Goal: Information Seeking & Learning: Learn about a topic

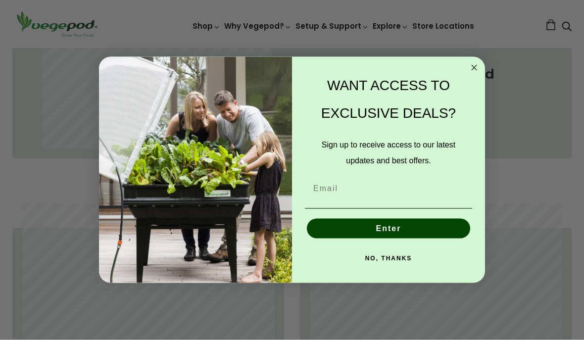
scroll to position [517, 0]
click at [474, 74] on circle "Close dialog" at bounding box center [473, 67] width 11 height 11
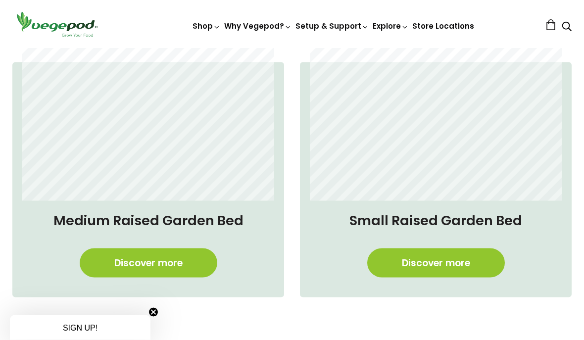
scroll to position [685, 0]
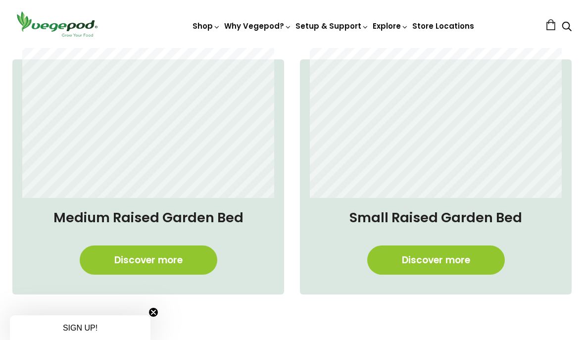
click at [163, 258] on link "Discover more" at bounding box center [148, 259] width 137 height 29
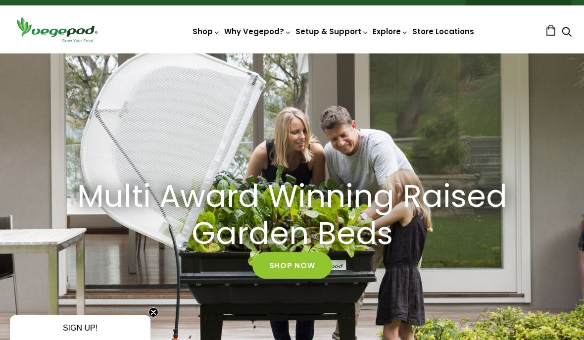
scroll to position [0, 0]
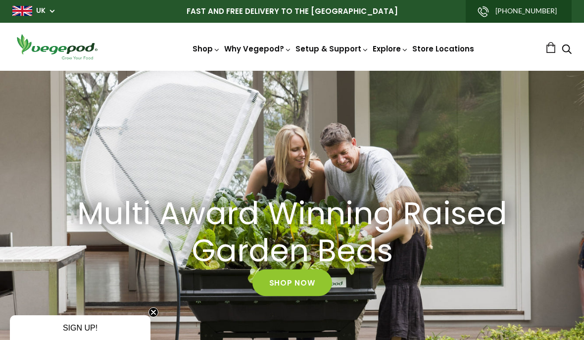
click at [460, 148] on div "Multi Award Winning Raised Garden Beds Shop Now" at bounding box center [292, 246] width 584 height 350
click at [456, 138] on div "Multi Award Winning Raised Garden Beds Shop Now" at bounding box center [292, 246] width 584 height 350
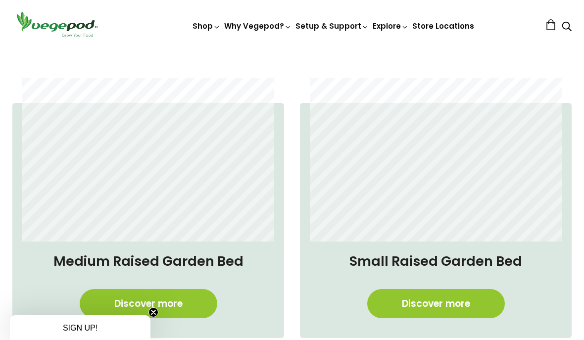
scroll to position [637, 0]
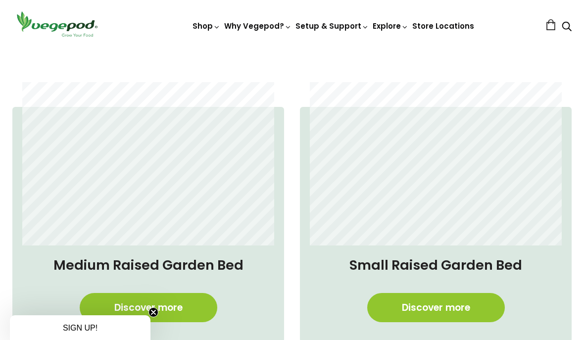
click at [204, 272] on h4 "Medium Raised Garden Bed" at bounding box center [148, 265] width 252 height 20
click at [176, 312] on link "Discover more" at bounding box center [148, 307] width 137 height 29
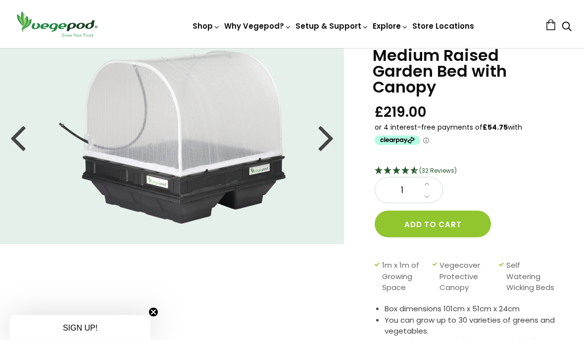
scroll to position [26, 0]
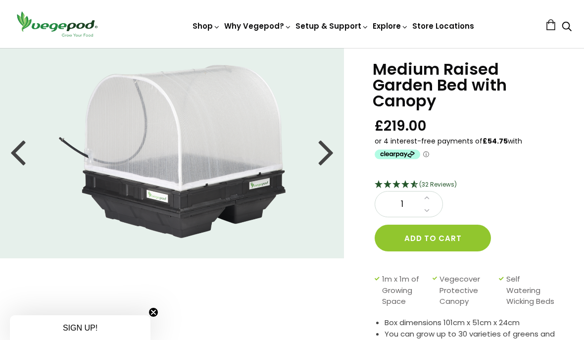
click at [330, 160] on div at bounding box center [326, 151] width 16 height 45
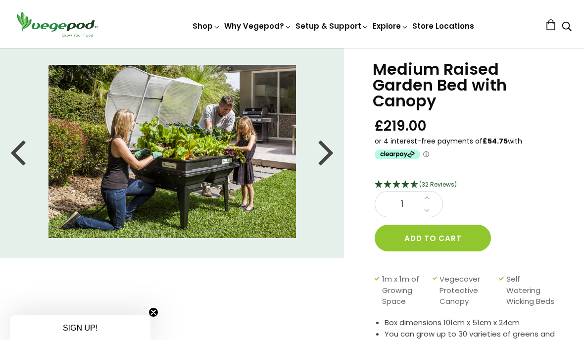
click at [319, 156] on div at bounding box center [326, 151] width 16 height 45
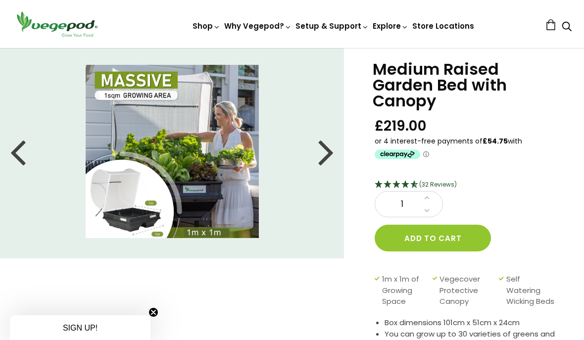
click at [330, 147] on div at bounding box center [326, 151] width 16 height 45
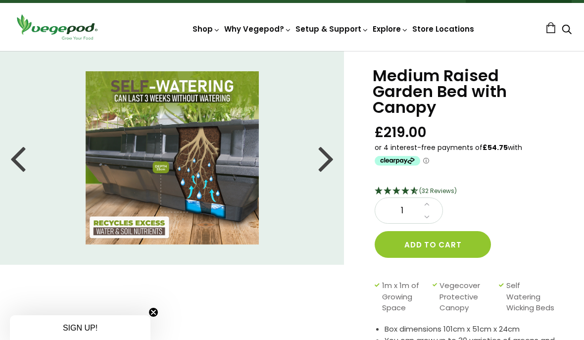
scroll to position [21, 0]
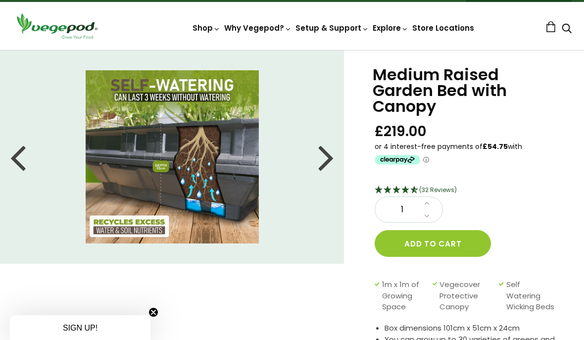
click at [226, 182] on img at bounding box center [172, 156] width 173 height 173
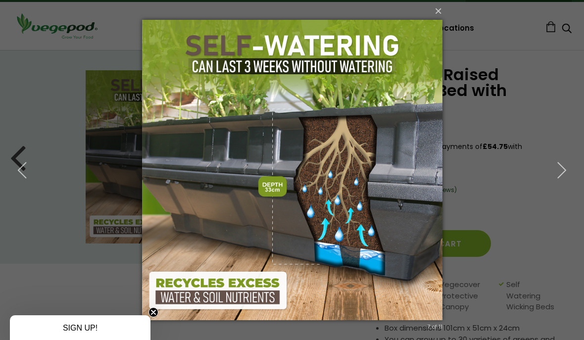
click at [567, 170] on icon "button" at bounding box center [561, 170] width 18 height 18
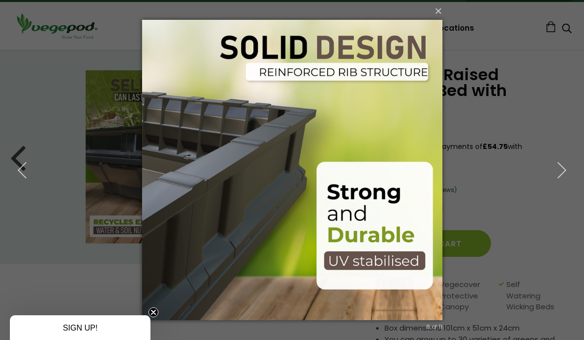
click at [559, 172] on icon "button" at bounding box center [561, 170] width 18 height 18
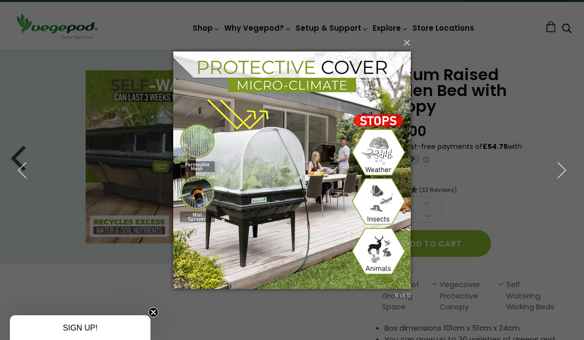
click at [561, 170] on icon "button" at bounding box center [561, 170] width 18 height 18
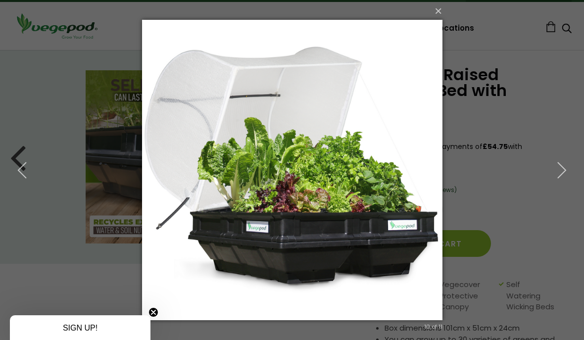
click at [566, 168] on icon "button" at bounding box center [561, 170] width 18 height 18
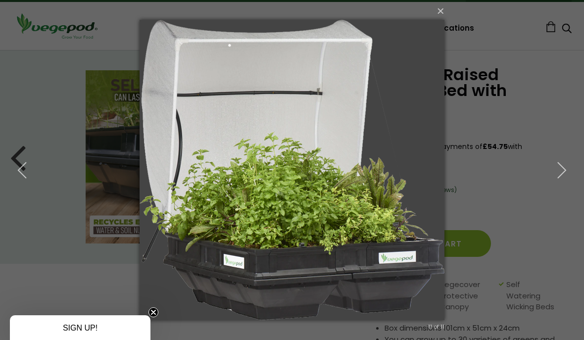
click at [37, 138] on div "× 11 of 11 Loading..." at bounding box center [292, 170] width 584 height 340
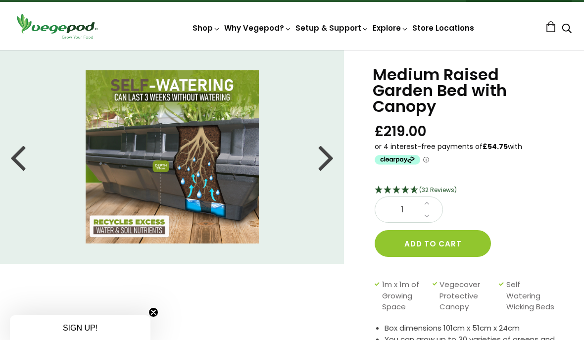
click at [317, 155] on li at bounding box center [172, 156] width 344 height 173
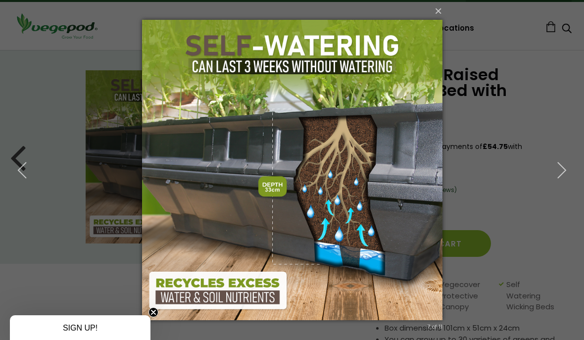
click at [564, 171] on icon "button" at bounding box center [561, 170] width 18 height 18
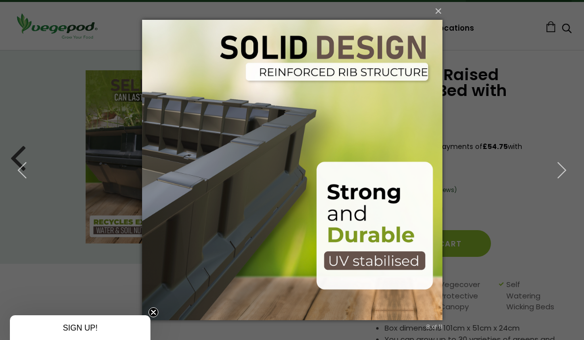
click at [567, 169] on icon "button" at bounding box center [561, 170] width 18 height 18
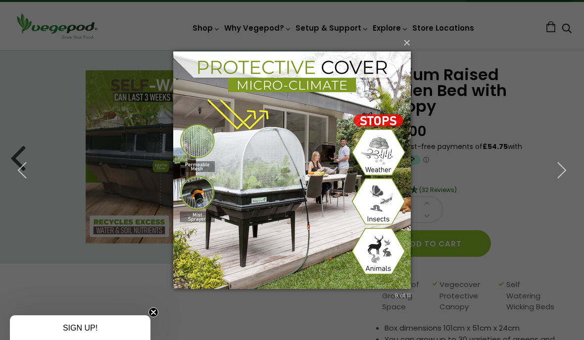
click at [563, 170] on icon "button" at bounding box center [561, 170] width 18 height 18
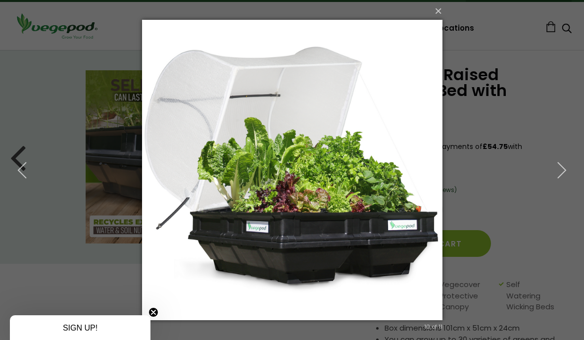
click at [562, 172] on icon "button" at bounding box center [561, 170] width 18 height 18
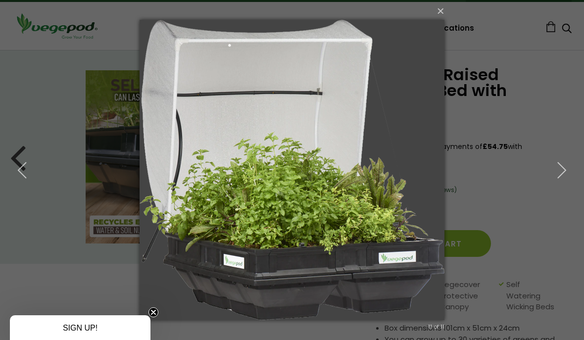
click at [559, 171] on icon "button" at bounding box center [561, 170] width 18 height 18
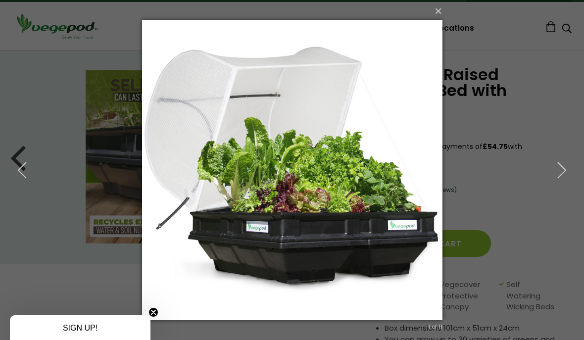
click at [557, 174] on icon "button" at bounding box center [561, 170] width 18 height 18
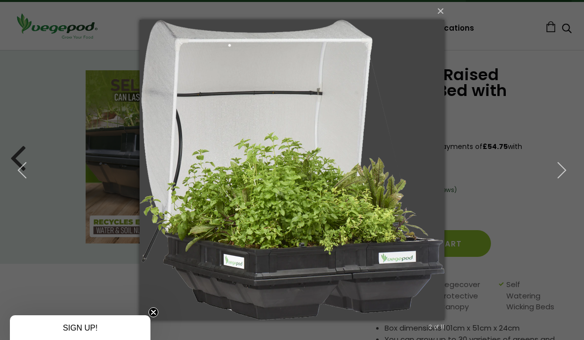
click at [560, 176] on use "button" at bounding box center [561, 170] width 8 height 16
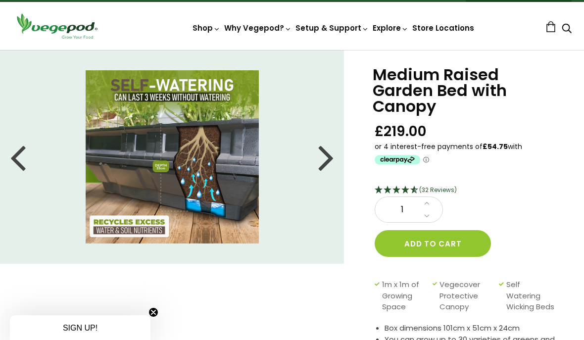
scroll to position [0, 0]
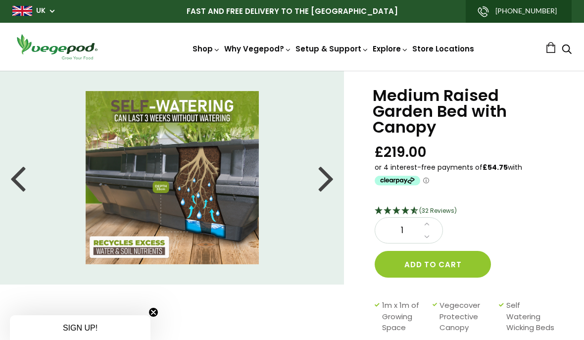
click at [47, 167] on li at bounding box center [172, 177] width 344 height 173
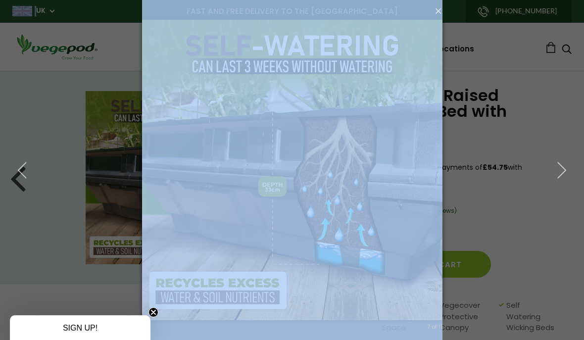
click at [27, 164] on icon "button" at bounding box center [22, 170] width 18 height 18
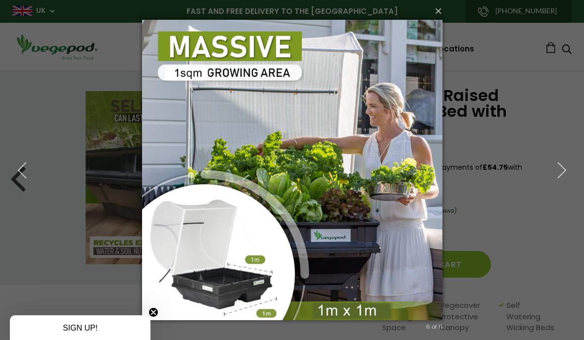
click at [23, 161] on icon "button" at bounding box center [22, 170] width 18 height 18
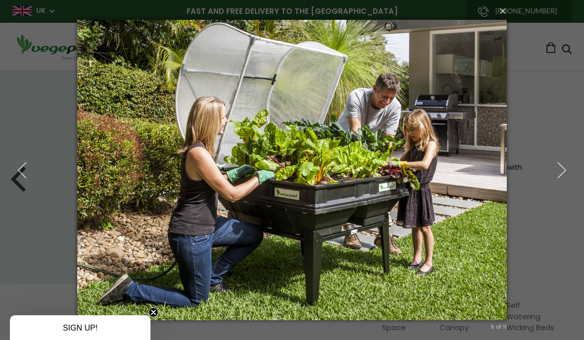
click at [568, 161] on button "button" at bounding box center [561, 170] width 45 height 54
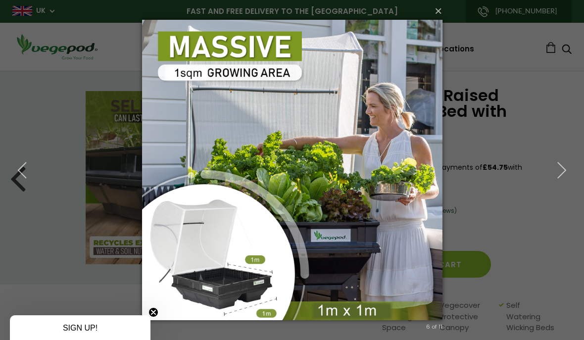
click at [36, 190] on button "button" at bounding box center [22, 170] width 45 height 54
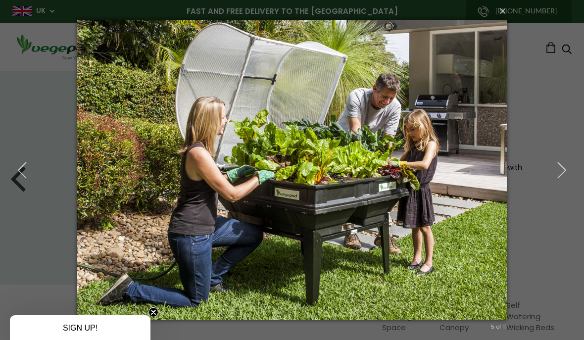
click at [555, 137] on div "× 5 of 11 Loading..." at bounding box center [292, 170] width 584 height 340
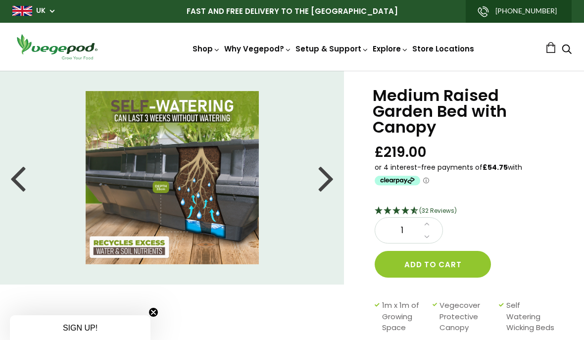
click at [294, 100] on link "Vegepod Features" at bounding box center [337, 91] width 233 height 25
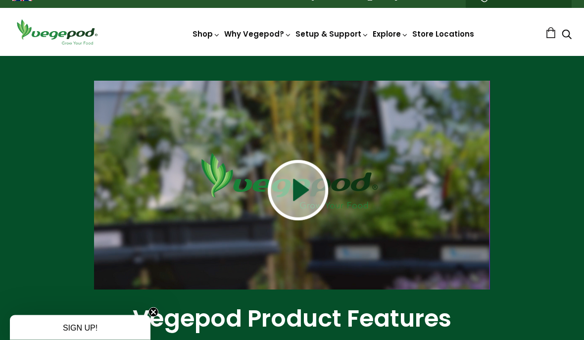
scroll to position [14, 0]
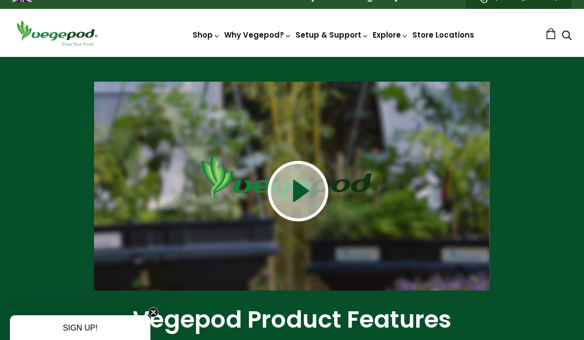
click at [302, 188] on img at bounding box center [298, 191] width 60 height 60
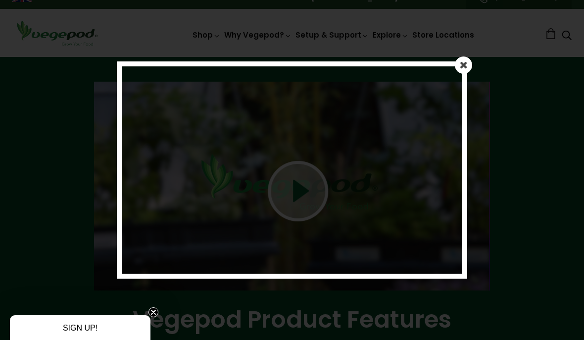
click at [463, 60] on em at bounding box center [463, 65] width 8 height 10
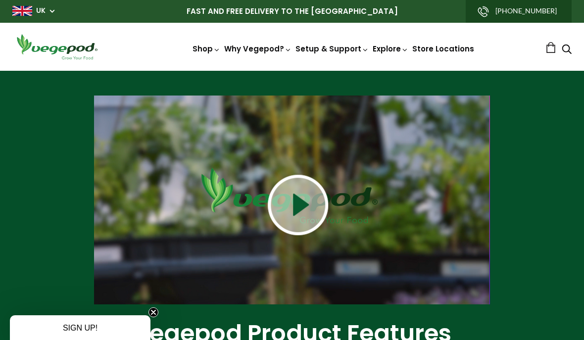
click at [327, 113] on link "Kitchen Garden Features" at bounding box center [337, 116] width 233 height 25
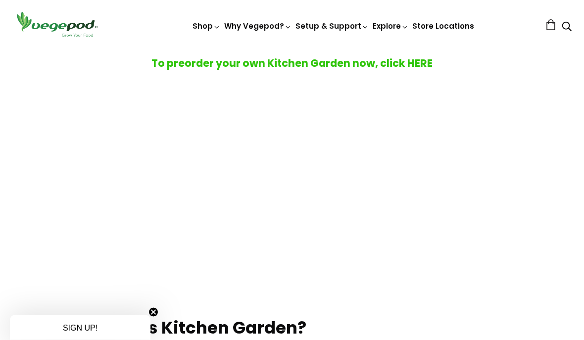
scroll to position [195, 0]
click at [351, 121] on link "Why a Vegepod is a Contained Garden" at bounding box center [337, 118] width 233 height 25
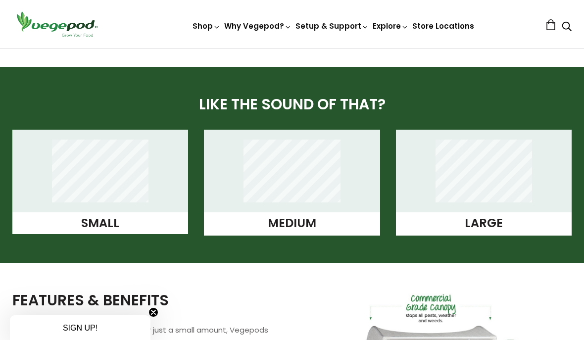
scroll to position [743, 0]
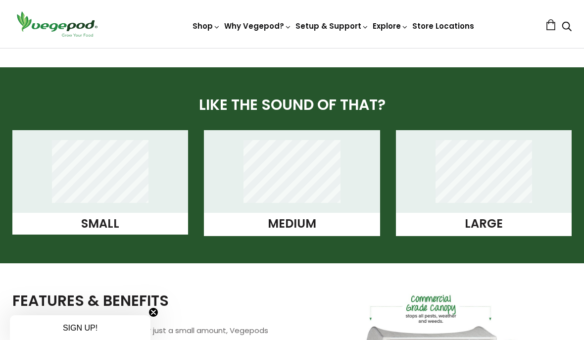
click at [496, 226] on link "Large" at bounding box center [483, 223] width 38 height 16
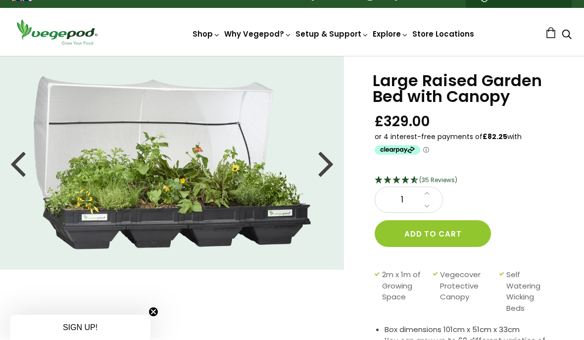
scroll to position [15, 0]
click at [272, 201] on img at bounding box center [172, 162] width 277 height 173
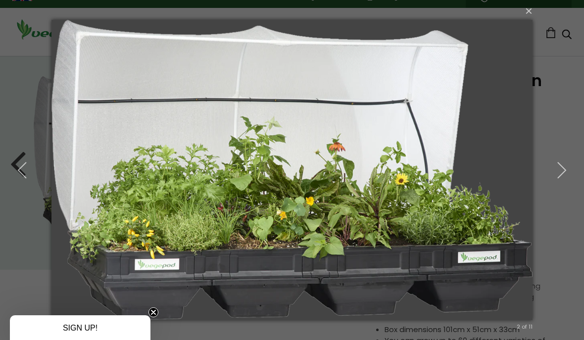
click at [558, 169] on icon "button" at bounding box center [561, 170] width 18 height 18
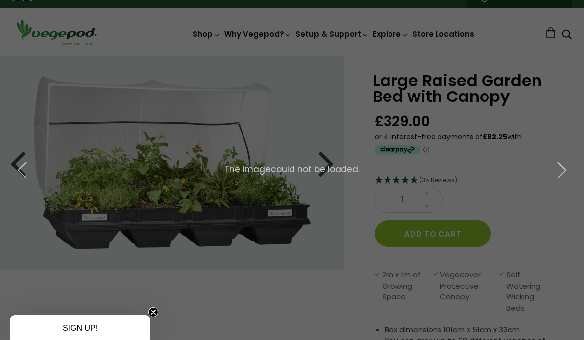
click at [555, 169] on icon "button" at bounding box center [561, 170] width 18 height 18
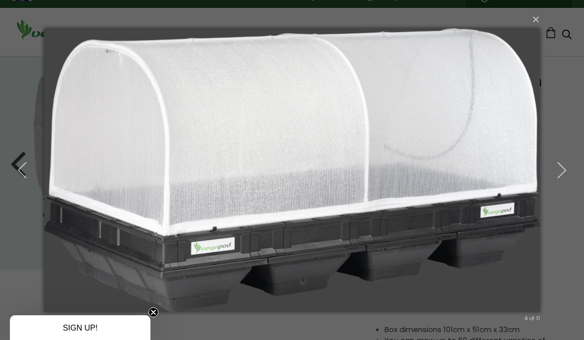
click at [552, 172] on button "button" at bounding box center [561, 170] width 45 height 54
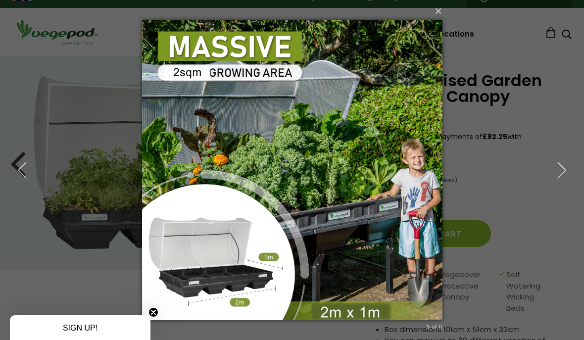
click at [559, 174] on icon "button" at bounding box center [561, 170] width 18 height 18
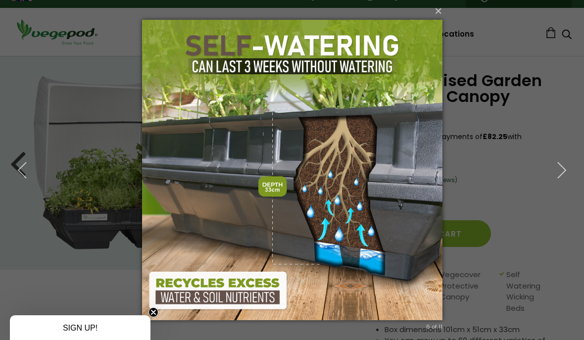
click at [558, 170] on icon "button" at bounding box center [561, 170] width 18 height 18
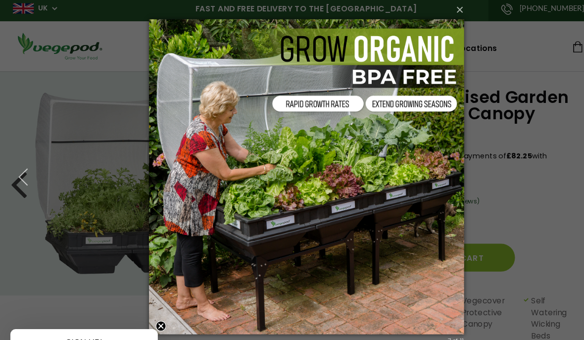
scroll to position [0, 0]
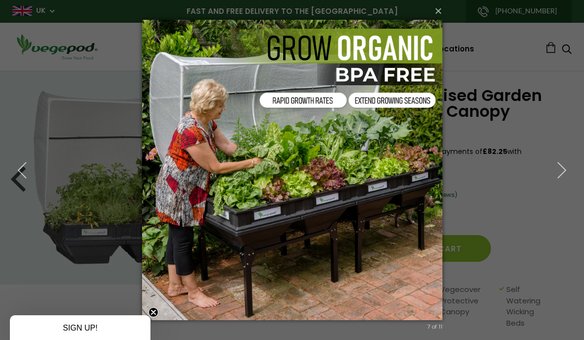
click at [558, 175] on icon "button" at bounding box center [561, 170] width 18 height 18
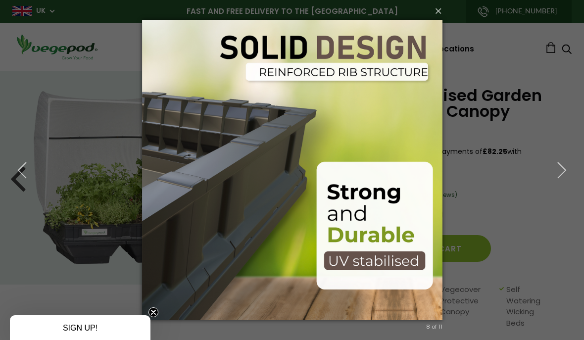
click at [558, 174] on icon "button" at bounding box center [561, 170] width 18 height 18
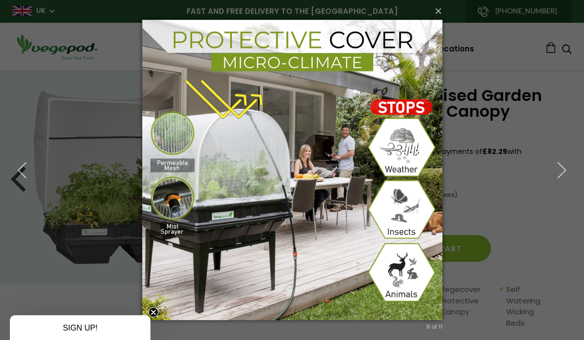
click at [563, 172] on icon "button" at bounding box center [561, 170] width 18 height 18
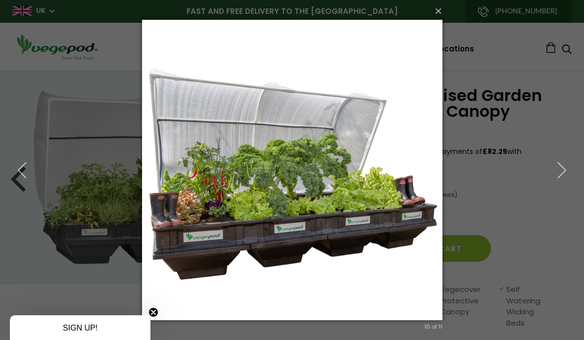
click at [561, 169] on icon "button" at bounding box center [561, 170] width 18 height 18
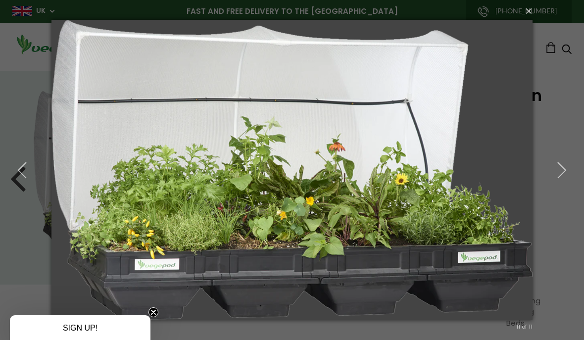
click at [564, 170] on icon "button" at bounding box center [561, 170] width 18 height 18
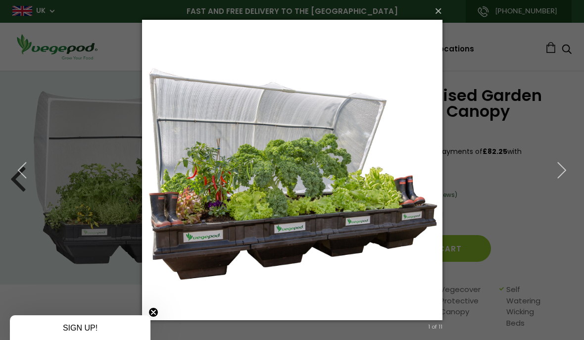
click at [561, 169] on icon "button" at bounding box center [561, 170] width 18 height 18
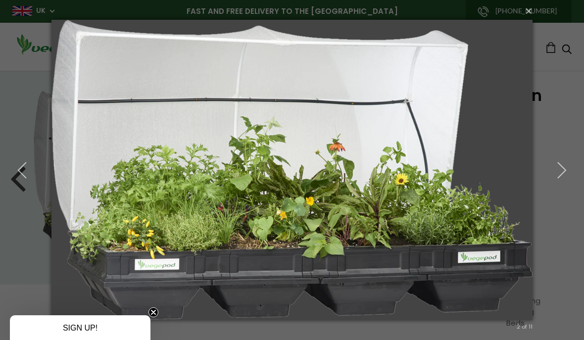
click at [563, 166] on icon "button" at bounding box center [561, 170] width 18 height 18
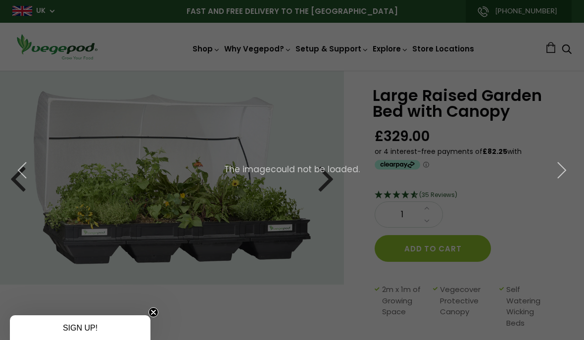
click at [526, 198] on div "× 3 of 11 The image could not be loaded." at bounding box center [292, 170] width 584 height 340
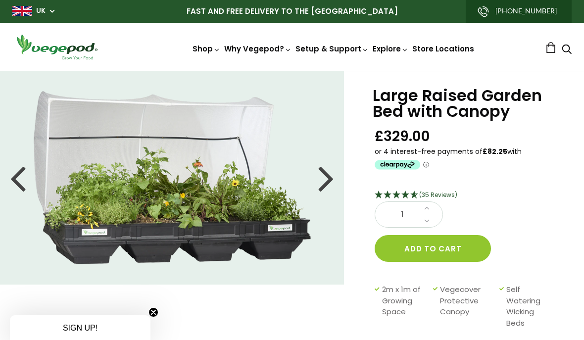
click at [356, 144] on link "Why a Vegepod is a Contained Garden" at bounding box center [337, 141] width 233 height 25
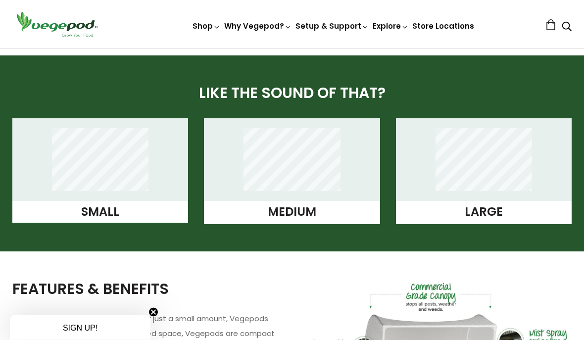
scroll to position [755, 0]
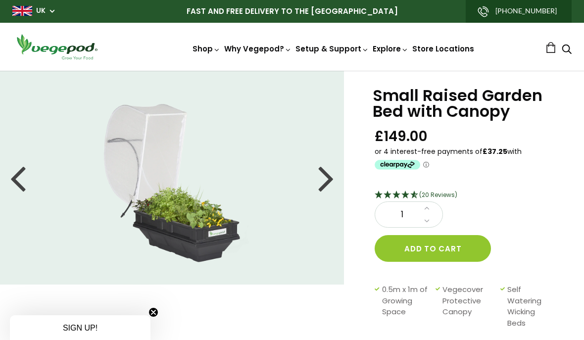
click at [252, 203] on img at bounding box center [172, 177] width 165 height 173
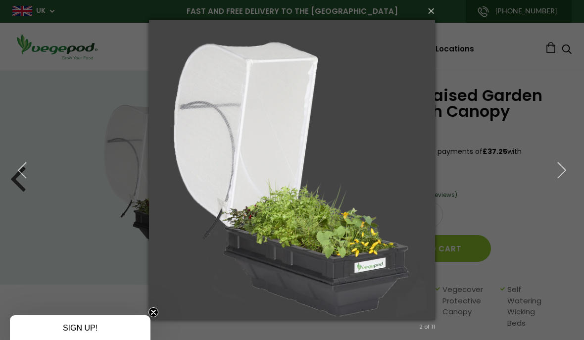
click at [424, 17] on button "×" at bounding box center [295, 11] width 286 height 22
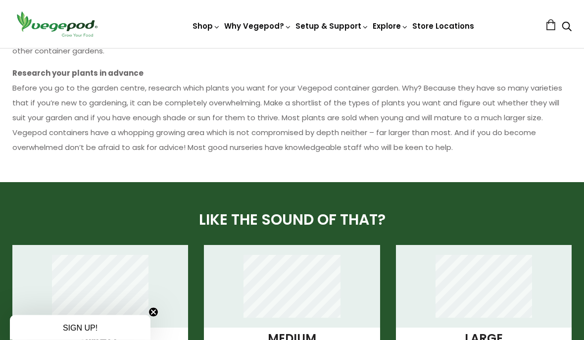
scroll to position [617, 0]
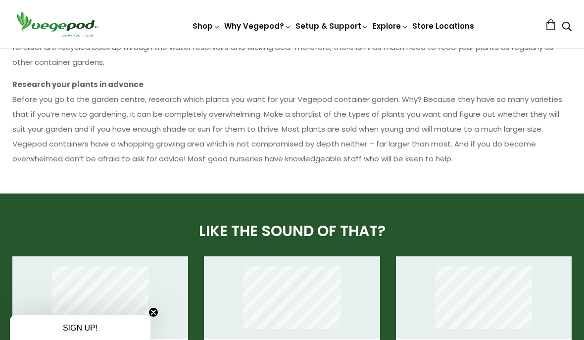
click at [406, 145] on link "Why a Vegepod is the ultimate Raised Garden Bed" at bounding box center [337, 144] width 233 height 25
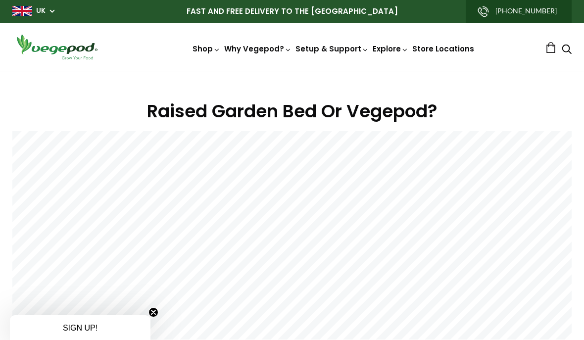
click at [545, 117] on h1 "Raised Garden Bed Or Vegepod?" at bounding box center [291, 111] width 559 height 27
click at [374, 144] on link "Why a Vegepod is a Contained Garden" at bounding box center [337, 141] width 233 height 25
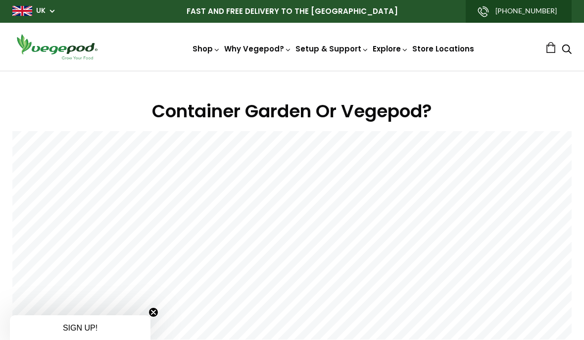
click at [355, 192] on link "Why a Vegepod is your Greenhouse" at bounding box center [337, 191] width 233 height 25
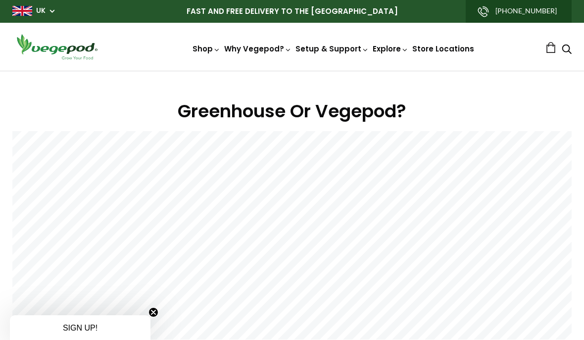
click at [292, 71] on img at bounding box center [292, 71] width 0 height 0
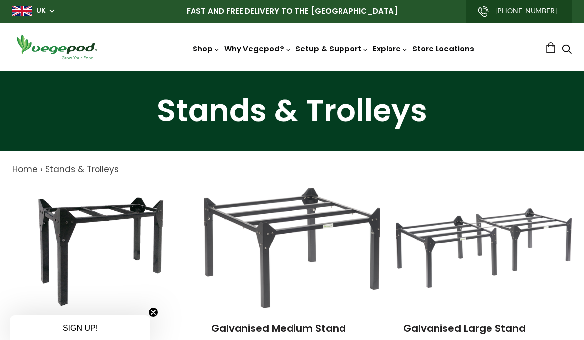
click at [292, 71] on span "Vegepod Bundles" at bounding box center [292, 71] width 0 height 0
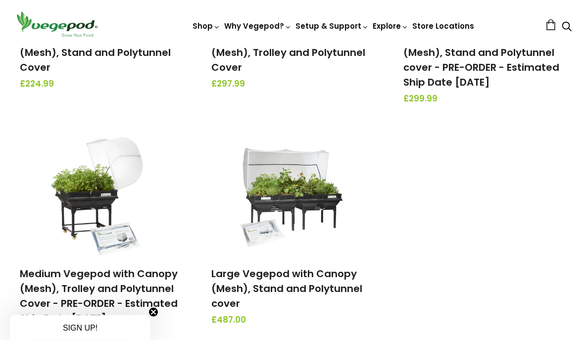
scroll to position [290, 0]
click at [262, 268] on link "Large Vegepod with Canopy (Mesh), Stand and Polytunnel cover" at bounding box center [286, 289] width 151 height 44
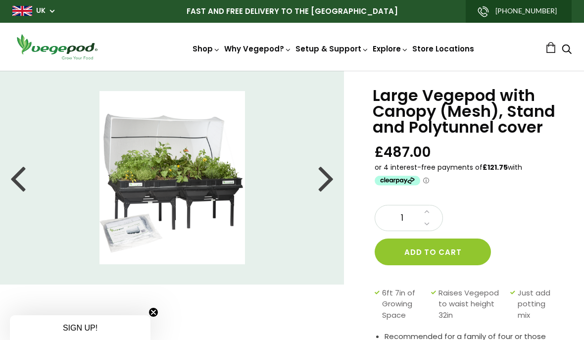
click at [119, 162] on img at bounding box center [171, 177] width 145 height 173
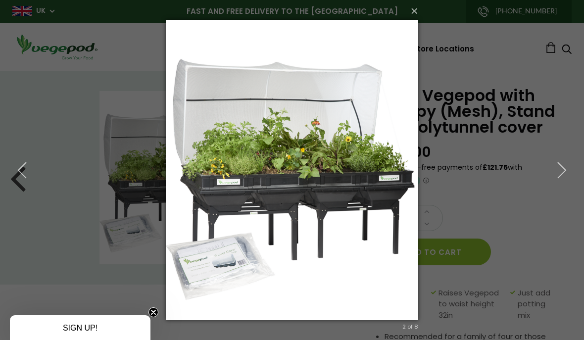
click at [562, 163] on icon "button" at bounding box center [561, 170] width 18 height 18
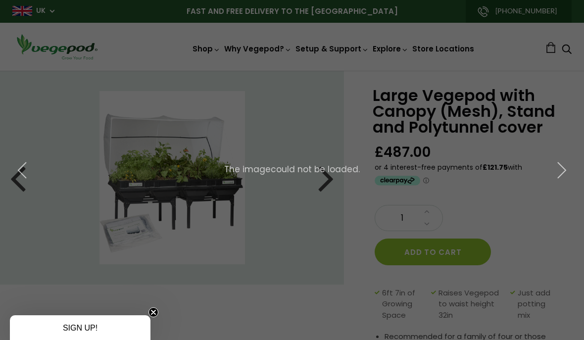
click at [565, 161] on button "button" at bounding box center [561, 170] width 45 height 54
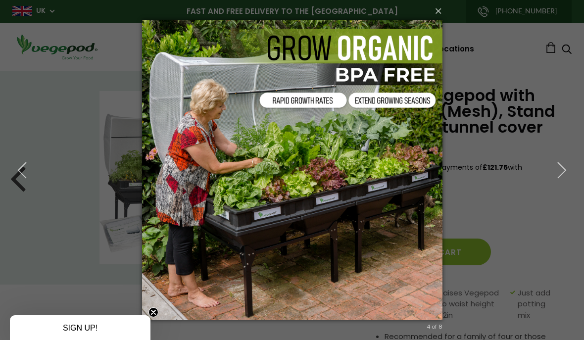
click at [564, 162] on icon "button" at bounding box center [561, 170] width 18 height 18
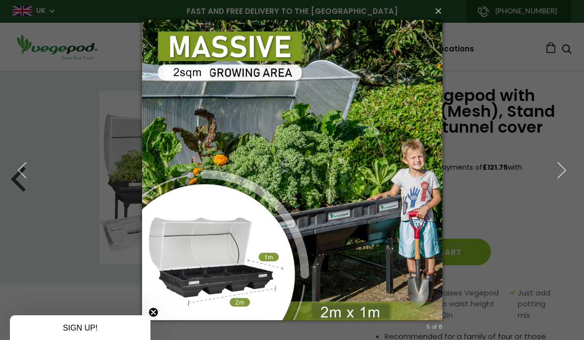
click at [566, 162] on icon "button" at bounding box center [561, 170] width 18 height 18
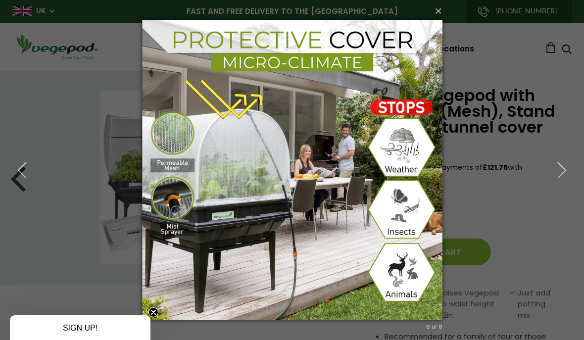
click at [562, 167] on icon "button" at bounding box center [561, 170] width 18 height 18
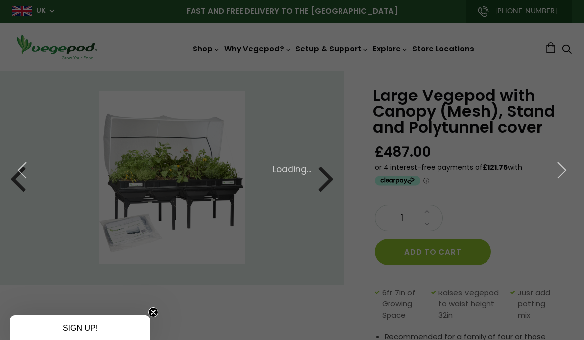
click at [564, 167] on icon "button" at bounding box center [561, 170] width 18 height 18
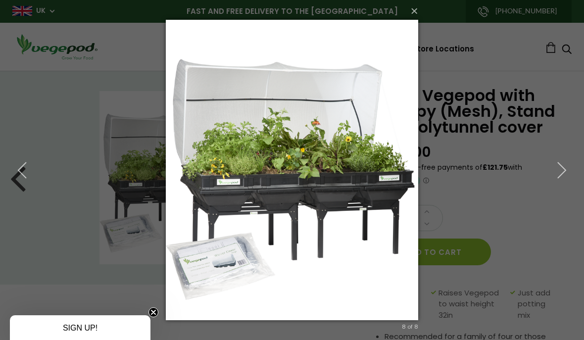
click at [567, 167] on icon "button" at bounding box center [561, 170] width 18 height 18
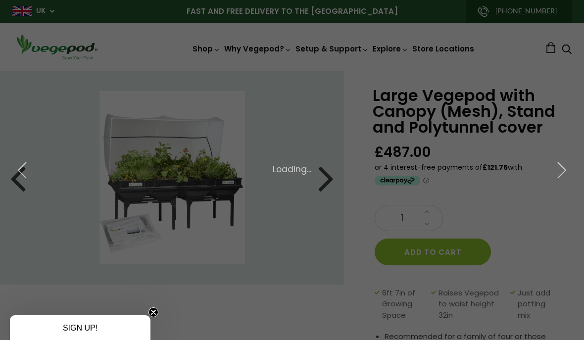
click at [569, 167] on icon "button" at bounding box center [561, 170] width 18 height 18
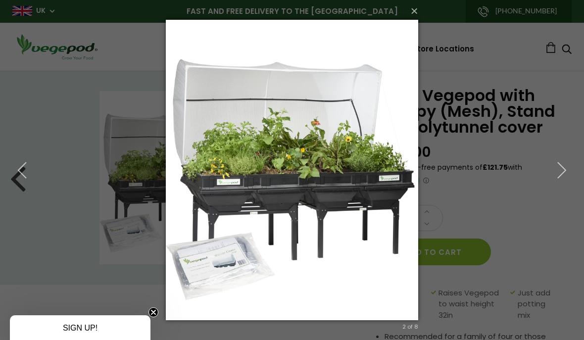
click at [570, 165] on icon "button" at bounding box center [561, 170] width 18 height 18
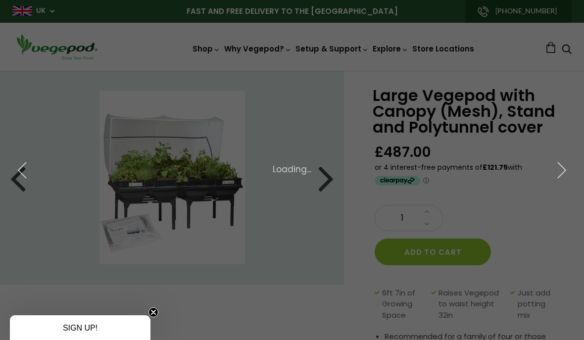
click at [562, 169] on icon "button" at bounding box center [561, 170] width 18 height 18
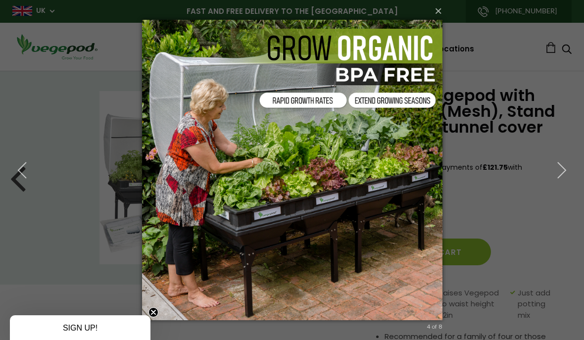
click at [46, 98] on div "× 4 of 8 Loading..." at bounding box center [292, 170] width 584 height 340
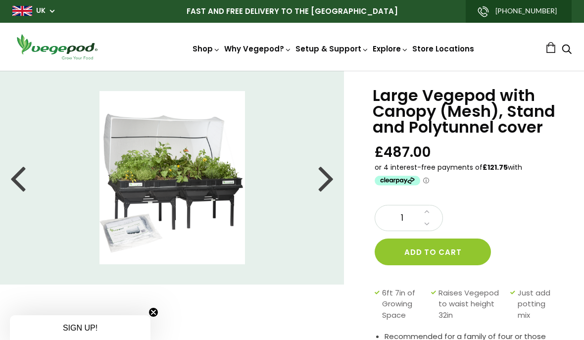
click at [54, 149] on li at bounding box center [172, 177] width 344 height 173
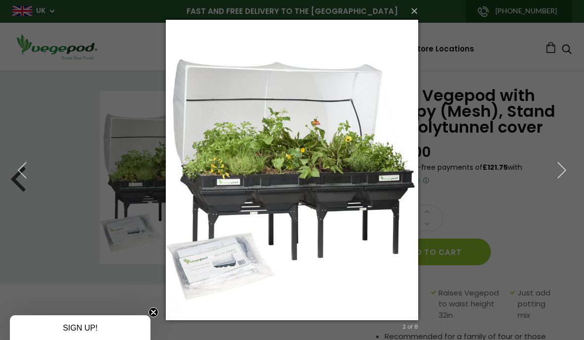
click at [51, 111] on div "× 2 of 8 Loading..." at bounding box center [292, 170] width 584 height 340
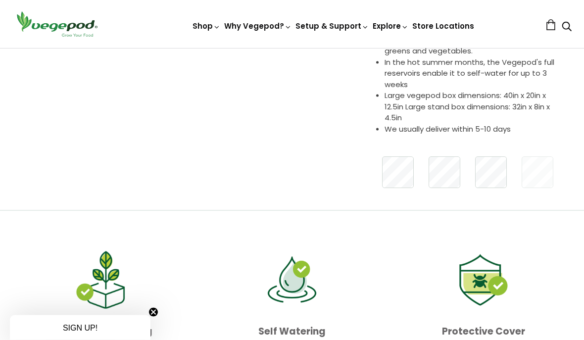
scroll to position [319, 0]
click at [466, 170] on div at bounding box center [490, 172] width 604 height 42
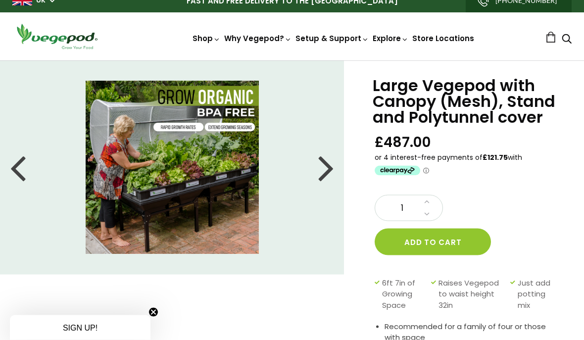
scroll to position [0, 0]
